Goal: Information Seeking & Learning: Learn about a topic

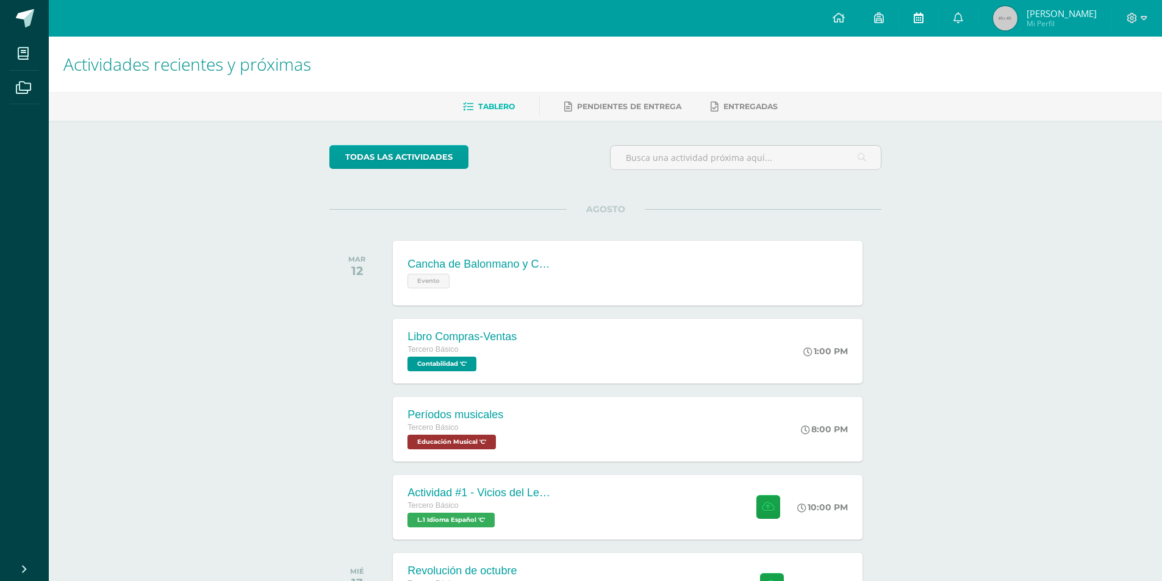
click at [924, 21] on icon at bounding box center [919, 17] width 10 height 11
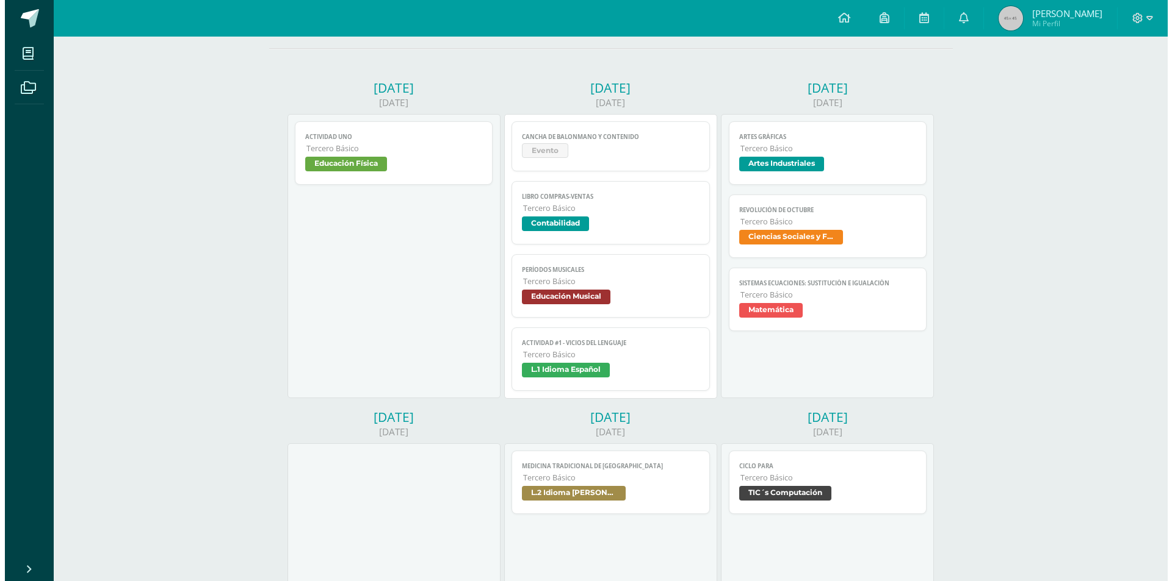
scroll to position [122, 0]
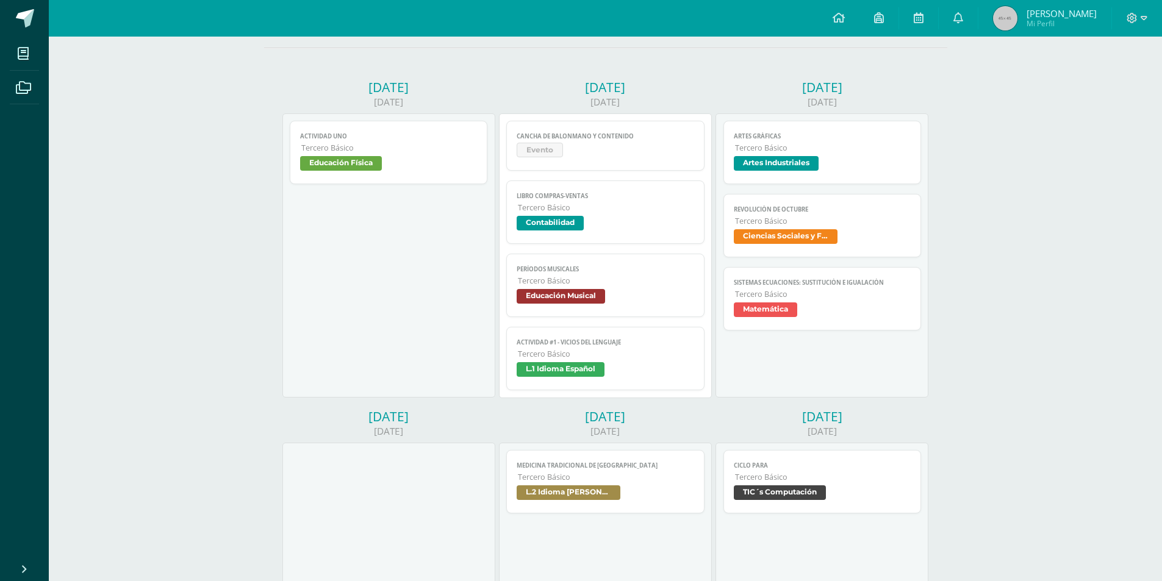
click at [599, 372] on span "L.1 Idioma Español" at bounding box center [561, 369] width 88 height 15
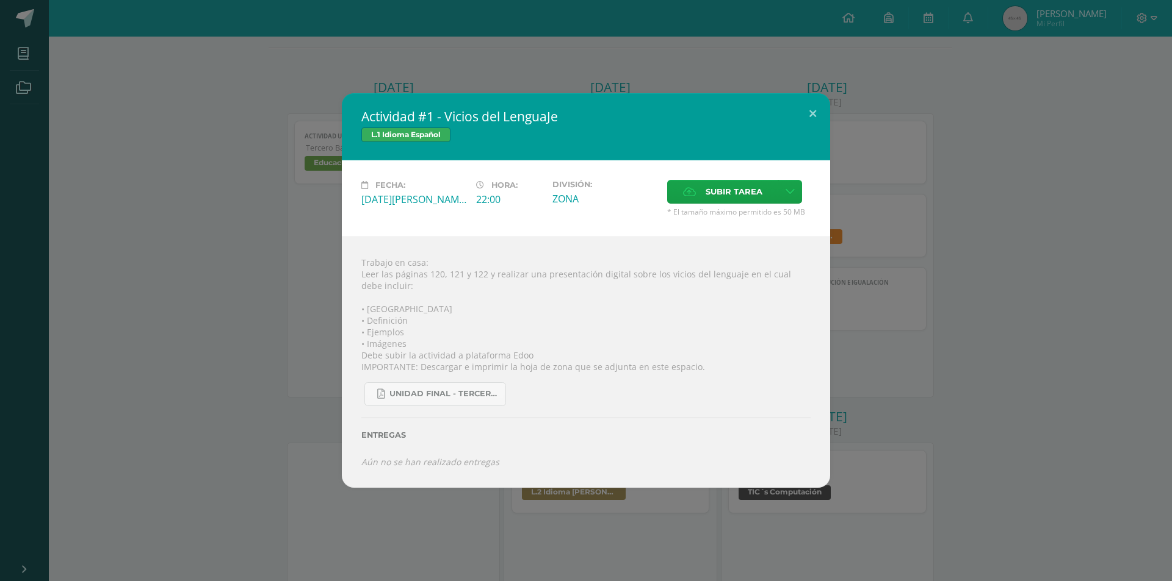
click at [757, 50] on div "Actividad #1 - Vicios del LenguaJe L.1 Idioma Español Fecha: Martes 12 de Agost…" at bounding box center [586, 290] width 1172 height 581
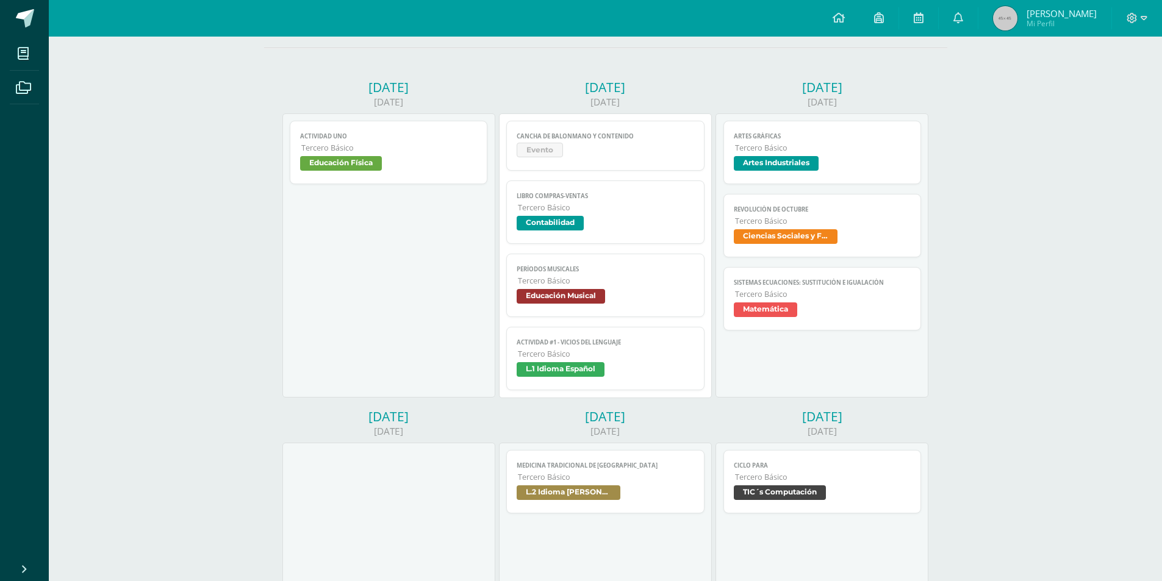
click at [537, 301] on span "Educación Musical" at bounding box center [561, 296] width 88 height 15
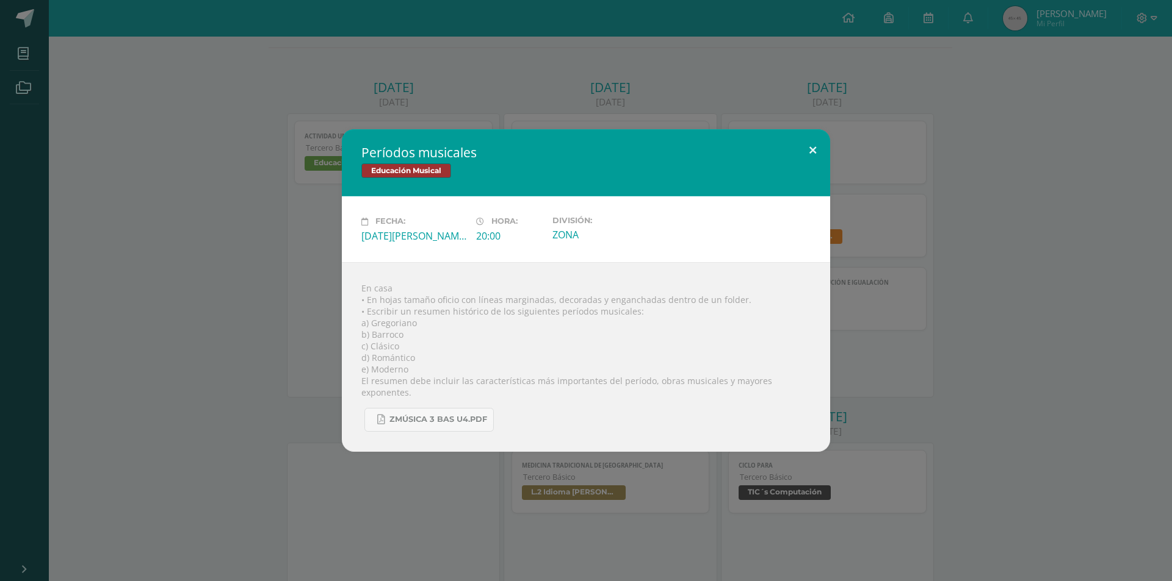
click at [815, 153] on button at bounding box center [812, 149] width 35 height 41
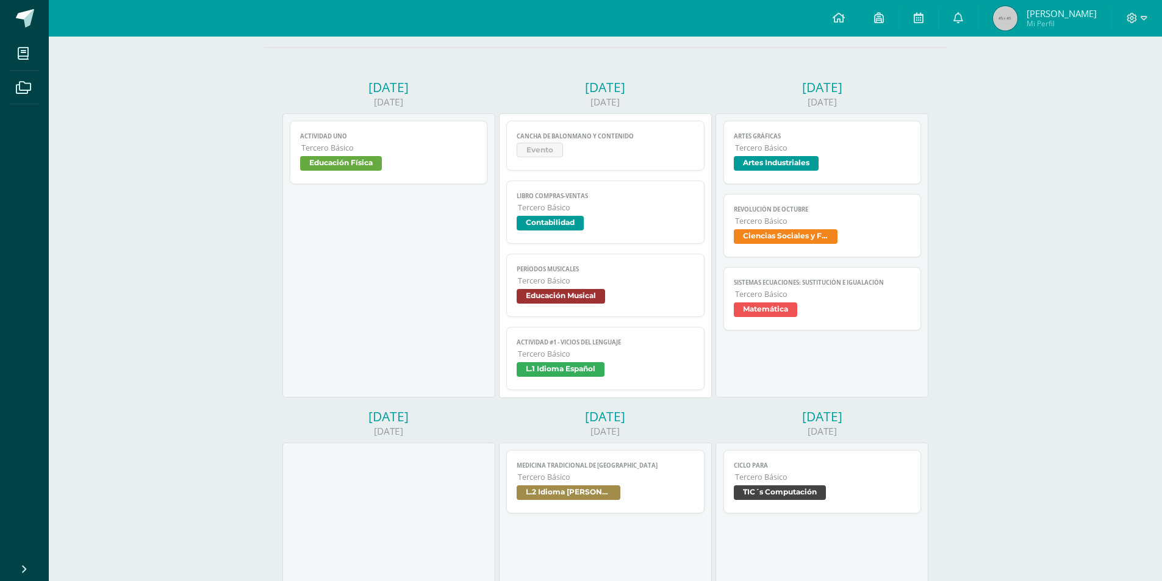
click at [592, 298] on span "Educación Musical" at bounding box center [561, 296] width 88 height 15
